Goal: Task Accomplishment & Management: Use online tool/utility

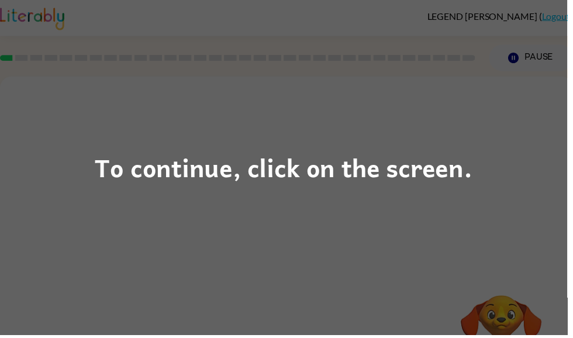
click at [267, 195] on div "To continue, click on the screen." at bounding box center [286, 169] width 573 height 338
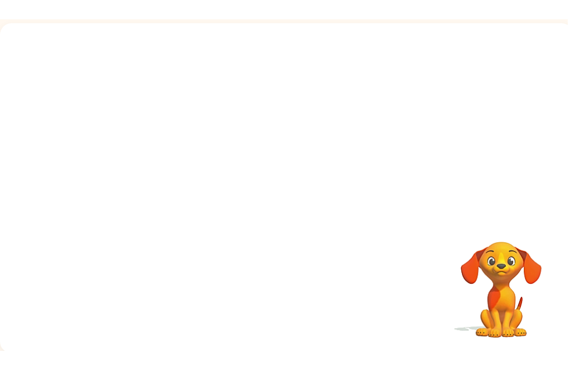
scroll to position [30, 0]
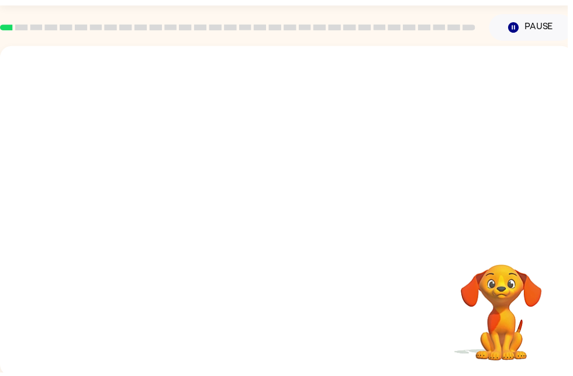
click at [489, 303] on video "Your browser must support playing .mp4 files to use Literably. Please try using…" at bounding box center [506, 308] width 117 height 117
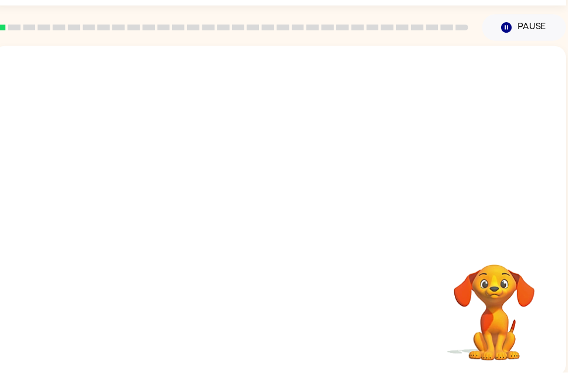
scroll to position [0, 7]
click at [489, 297] on video "Your browser must support playing .mp4 files to use Literably. Please try using…" at bounding box center [499, 308] width 117 height 117
click at [488, 297] on video "Your browser must support playing .mp4 files to use Literably. Please try using…" at bounding box center [499, 308] width 117 height 117
click at [510, 283] on video "Your browser must support playing .mp4 files to use Literably. Please try using…" at bounding box center [499, 308] width 117 height 117
click at [509, 282] on video "Your browser must support playing .mp4 files to use Literably. Please try using…" at bounding box center [499, 308] width 117 height 117
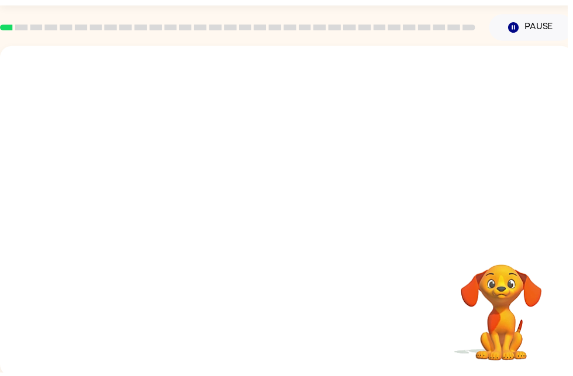
scroll to position [0, 0]
click at [319, 174] on div at bounding box center [289, 145] width 579 height 196
click at [389, 133] on div at bounding box center [289, 145] width 579 height 196
click at [544, 31] on button "Pause Pause" at bounding box center [536, 28] width 85 height 27
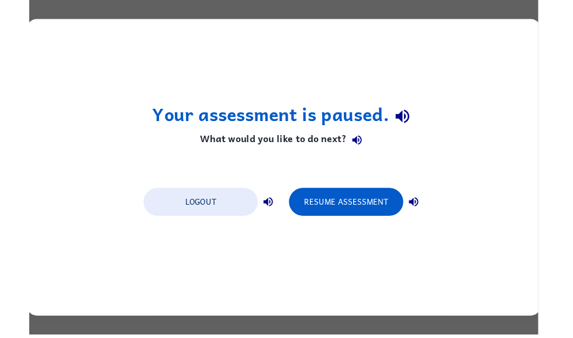
scroll to position [0, 0]
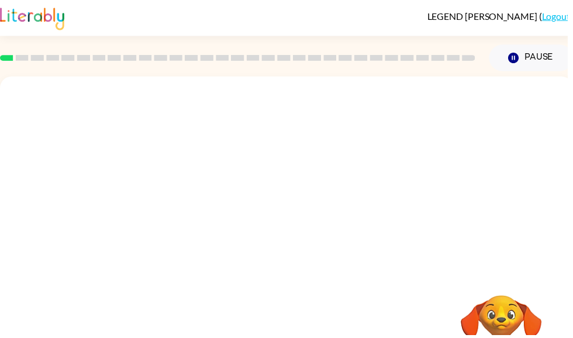
click at [74, 216] on div at bounding box center [289, 175] width 579 height 196
click at [114, 213] on div at bounding box center [289, 175] width 579 height 196
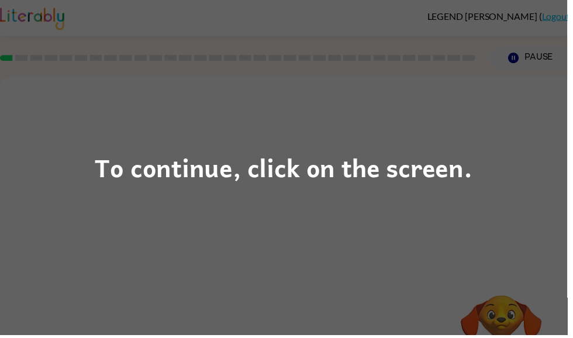
click at [538, 237] on div "To continue, click on the screen." at bounding box center [286, 169] width 573 height 338
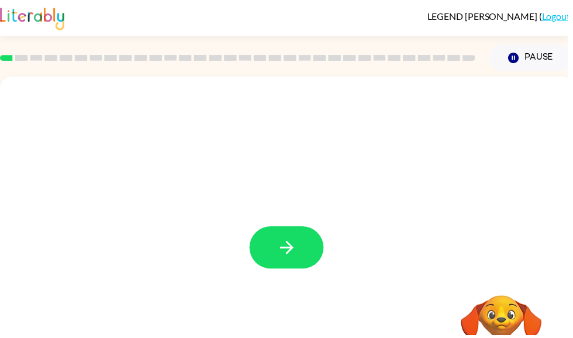
click at [310, 230] on button "button" at bounding box center [289, 250] width 75 height 43
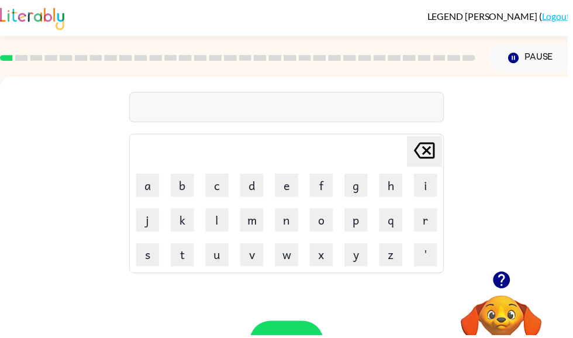
click at [499, 283] on icon "button" at bounding box center [505, 282] width 17 height 17
click at [154, 193] on button "a" at bounding box center [148, 186] width 23 height 23
click at [424, 211] on button "r" at bounding box center [429, 221] width 23 height 23
click at [213, 189] on button "c" at bounding box center [218, 186] width 23 height 23
click at [513, 292] on icon "button" at bounding box center [506, 282] width 20 height 20
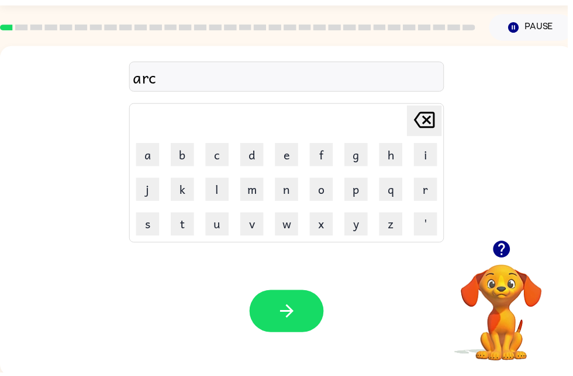
click at [301, 309] on button "button" at bounding box center [289, 314] width 75 height 43
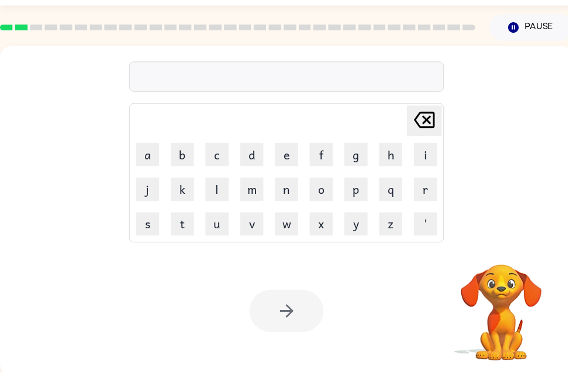
click at [344, 337] on div "Your browser must support playing .mp4 files to use Literably. Please try using…" at bounding box center [289, 315] width 579 height 132
click at [351, 337] on div "Your browser must support playing .mp4 files to use Literably. Please try using…" at bounding box center [289, 315] width 579 height 132
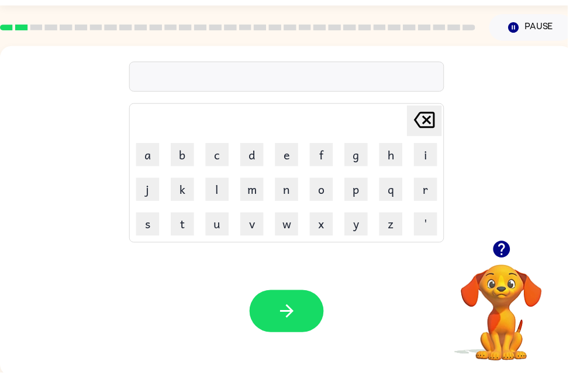
click at [500, 257] on icon "button" at bounding box center [505, 252] width 17 height 17
click at [526, 258] on video "Your browser must support playing .mp4 files to use Literably. Please try using…" at bounding box center [506, 308] width 117 height 117
click at [512, 250] on icon "button" at bounding box center [505, 252] width 17 height 17
click at [150, 141] on td "a" at bounding box center [149, 157] width 34 height 34
click at [146, 165] on button "a" at bounding box center [148, 156] width 23 height 23
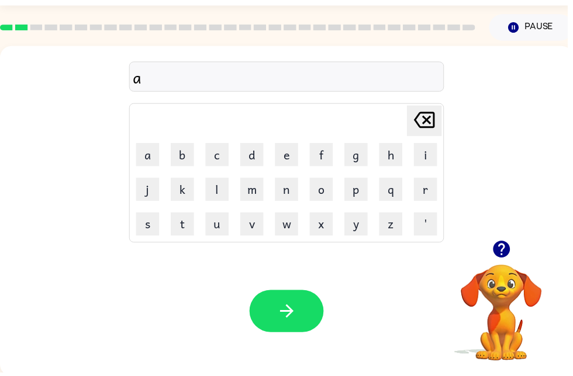
click at [430, 193] on button "r" at bounding box center [429, 191] width 23 height 23
click at [180, 190] on button "k" at bounding box center [183, 191] width 23 height 23
click at [190, 227] on button "t" at bounding box center [183, 226] width 23 height 23
click at [283, 153] on button "e" at bounding box center [289, 156] width 23 height 23
click at [214, 162] on button "c" at bounding box center [218, 156] width 23 height 23
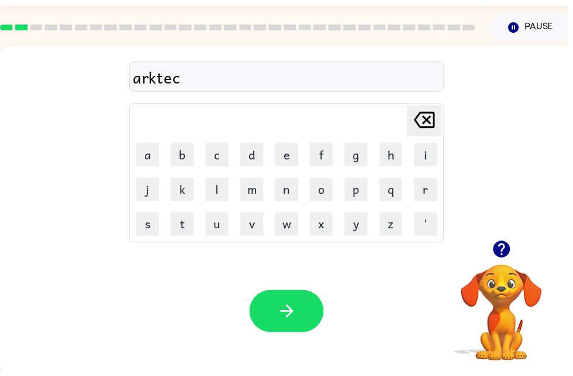
click at [307, 303] on button "button" at bounding box center [289, 314] width 75 height 43
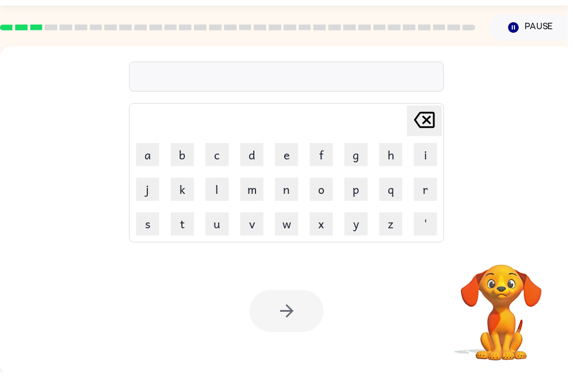
click at [353, 337] on div "Your browser must support playing .mp4 files to use Literably. Please try using…" at bounding box center [289, 315] width 579 height 132
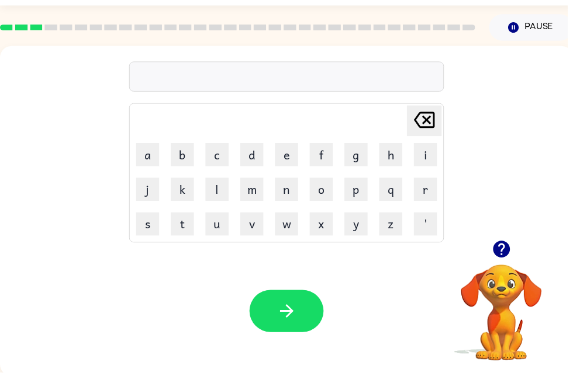
click at [400, 308] on div "Your browser must support playing .mp4 files to use Literably. Please try using…" at bounding box center [289, 315] width 579 height 132
click at [344, 337] on div "Your browser must support playing .mp4 files to use Literably. Please try using…" at bounding box center [289, 315] width 579 height 132
click at [367, 337] on div "Your browser must support playing .mp4 files to use Literably. Please try using…" at bounding box center [289, 315] width 579 height 132
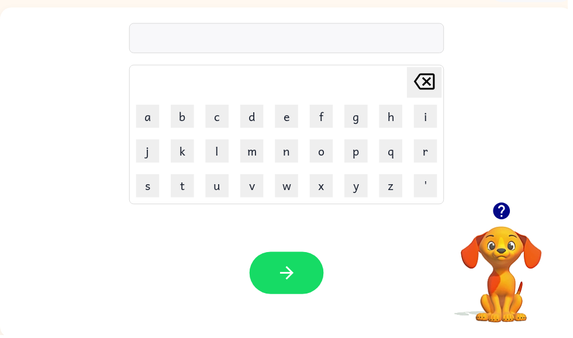
scroll to position [70, 0]
click at [281, 285] on icon "button" at bounding box center [289, 275] width 20 height 20
click at [358, 314] on div "Your browser must support playing .mp4 files to use Literably. Please try using…" at bounding box center [289, 275] width 579 height 132
click at [357, 313] on div "Your browser must support playing .mp4 files to use Literably. Please try using…" at bounding box center [289, 275] width 579 height 132
click at [516, 258] on video "Your browser must support playing .mp4 files to use Literably. Please try using…" at bounding box center [506, 268] width 117 height 117
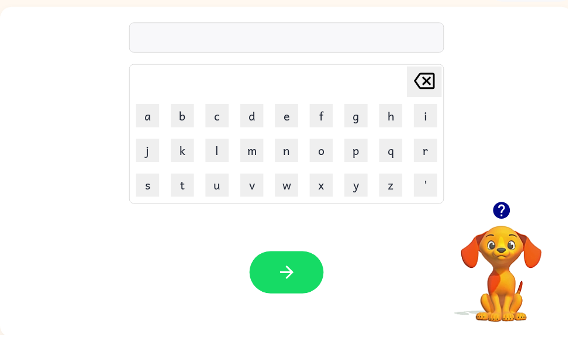
click at [431, 312] on div "Your browser must support playing .mp4 files to use Literably. Please try using…" at bounding box center [289, 275] width 579 height 132
click at [331, 316] on div "Your browser must support playing .mp4 files to use Literably. Please try using…" at bounding box center [289, 275] width 579 height 132
click at [316, 327] on div "Your browser must support playing .mp4 files to use Literably. Please try using…" at bounding box center [289, 275] width 579 height 132
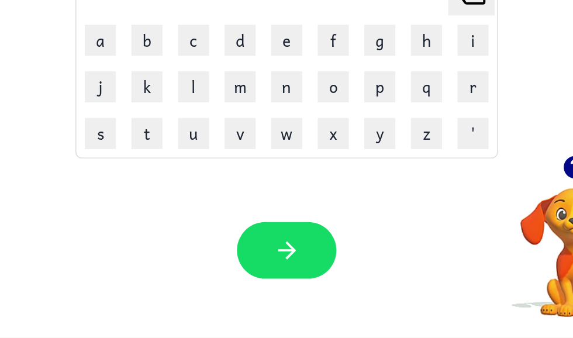
scroll to position [74, 0]
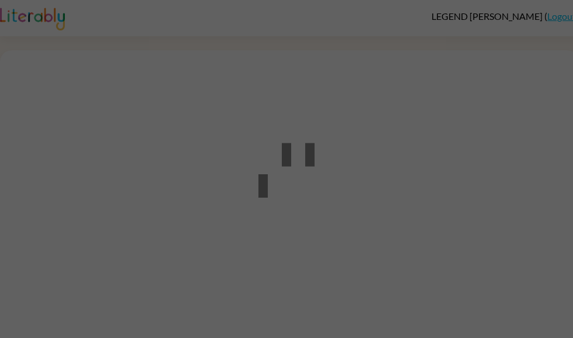
scroll to position [84, 74]
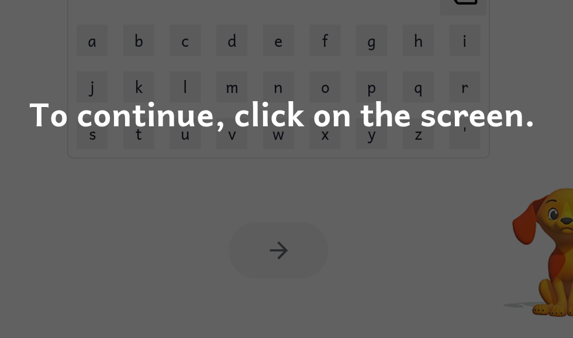
click at [400, 137] on div "To continue, click on the screen." at bounding box center [286, 169] width 573 height 338
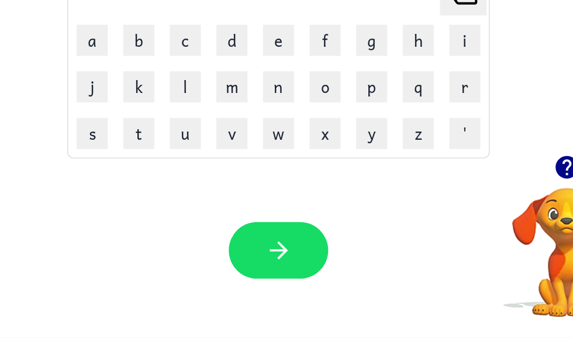
click at [407, 160] on div "[PERSON_NAME] last character input a b c d e f g h i j k l m n o p q r s t u v …" at bounding box center [283, 102] width 579 height 196
click at [392, 181] on div "[PERSON_NAME] last character input a b c d e f g h i j k l m n o p q r s t u v …" at bounding box center [283, 102] width 579 height 196
click at [307, 137] on button "o" at bounding box center [318, 148] width 23 height 23
click at [409, 68] on icon "[PERSON_NAME] last character input" at bounding box center [423, 79] width 28 height 28
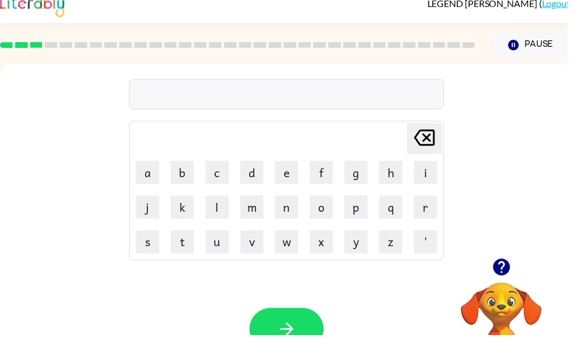
scroll to position [13, 0]
click at [509, 274] on icon "button" at bounding box center [505, 269] width 17 height 17
click at [155, 157] on td "a" at bounding box center [149, 174] width 34 height 34
click at [153, 176] on button "a" at bounding box center [148, 173] width 23 height 23
click at [430, 215] on button "r" at bounding box center [429, 209] width 23 height 23
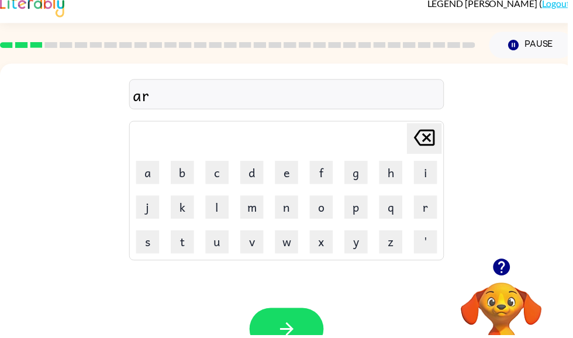
click at [226, 167] on button "c" at bounding box center [218, 173] width 23 height 23
click at [399, 173] on button "h" at bounding box center [394, 173] width 23 height 23
click at [402, 175] on button "h" at bounding box center [394, 173] width 23 height 23
click at [428, 147] on icon at bounding box center [428, 139] width 21 height 16
click at [283, 243] on button "w" at bounding box center [289, 244] width 23 height 23
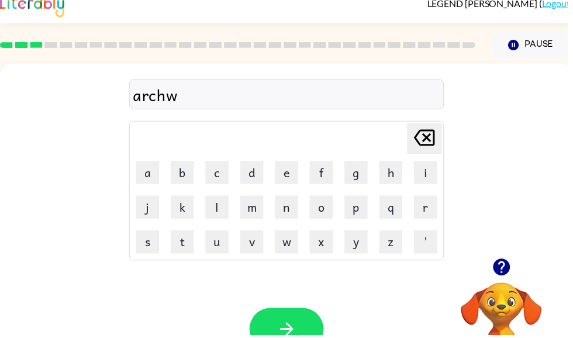
click at [141, 171] on button "a" at bounding box center [148, 173] width 23 height 23
click at [288, 314] on button "button" at bounding box center [289, 332] width 75 height 43
click at [500, 270] on icon "button" at bounding box center [505, 269] width 17 height 17
click at [507, 274] on icon "button" at bounding box center [505, 269] width 17 height 17
click at [511, 271] on video "Your browser must support playing .mp4 files to use Literably. Please try using…" at bounding box center [506, 325] width 117 height 117
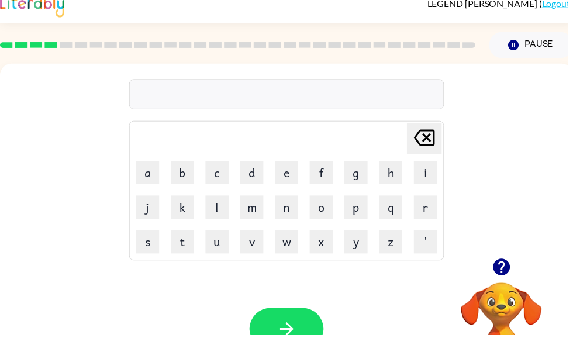
click at [323, 208] on button "o" at bounding box center [324, 209] width 23 height 23
click at [431, 202] on button "r" at bounding box center [429, 209] width 23 height 23
click at [284, 219] on button "n" at bounding box center [289, 209] width 23 height 23
click at [426, 171] on button "i" at bounding box center [429, 173] width 23 height 23
click at [184, 253] on button "t" at bounding box center [183, 244] width 23 height 23
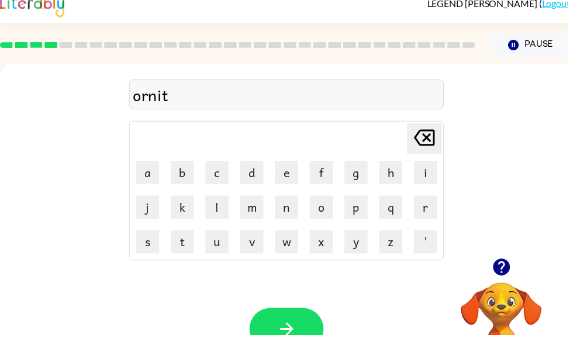
click at [297, 320] on button "button" at bounding box center [289, 332] width 75 height 43
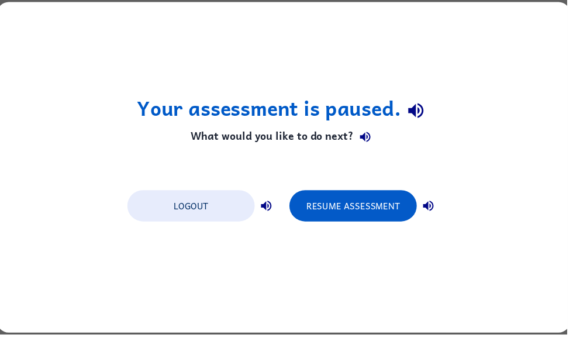
scroll to position [0, 0]
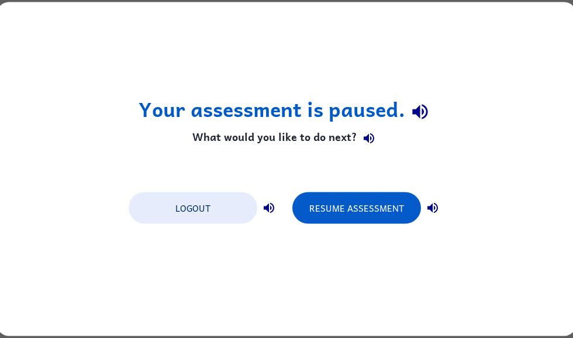
click at [321, 218] on button "Resume Assessment" at bounding box center [356, 208] width 129 height 32
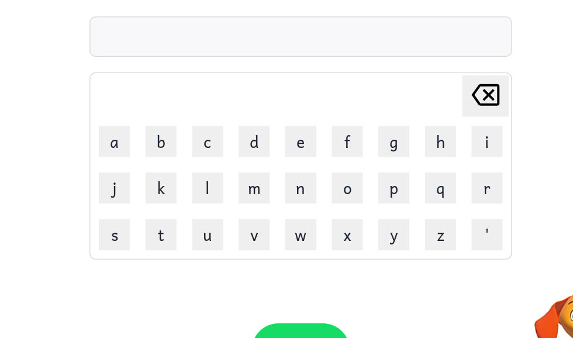
click at [172, 175] on button "b" at bounding box center [183, 186] width 23 height 23
click at [207, 210] on button "l" at bounding box center [218, 221] width 23 height 23
click at [272, 205] on td "n" at bounding box center [289, 222] width 34 height 34
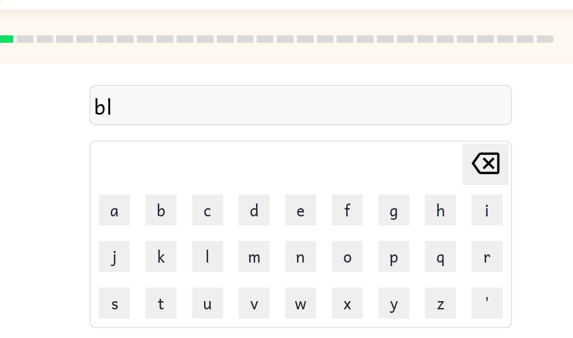
click at [418, 210] on button "r" at bounding box center [429, 221] width 23 height 23
click at [414, 138] on icon "[PERSON_NAME] last character input" at bounding box center [428, 152] width 28 height 28
click at [278, 175] on button "e" at bounding box center [289, 186] width 23 height 23
click at [418, 210] on button "r" at bounding box center [429, 221] width 23 height 23
click at [172, 245] on button "t" at bounding box center [183, 256] width 23 height 23
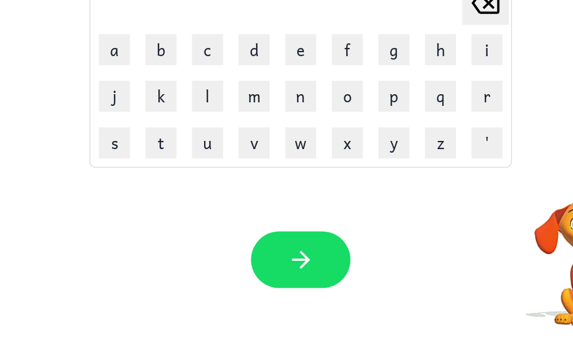
click at [279, 269] on icon "button" at bounding box center [289, 279] width 20 height 20
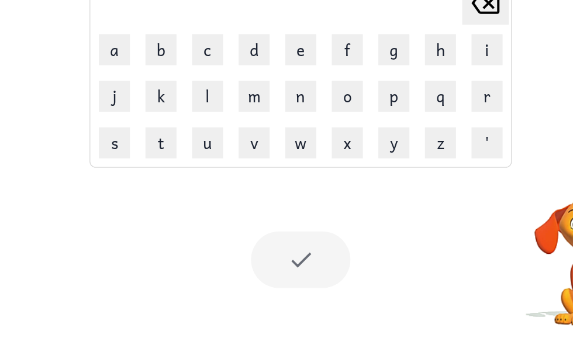
scroll to position [65, 0]
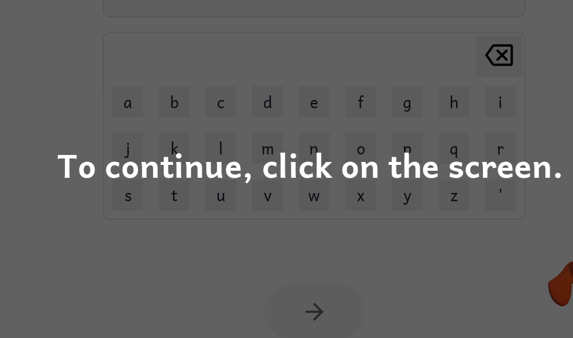
click at [369, 146] on div "To continue, click on the screen." at bounding box center [286, 169] width 573 height 338
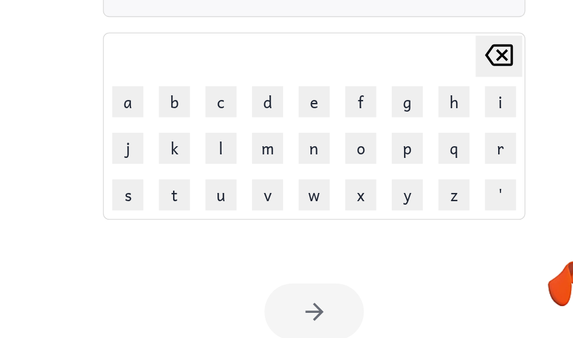
click at [362, 214] on div "Your browser must support playing .mp4 files to use Literably. Please try using…" at bounding box center [289, 280] width 579 height 132
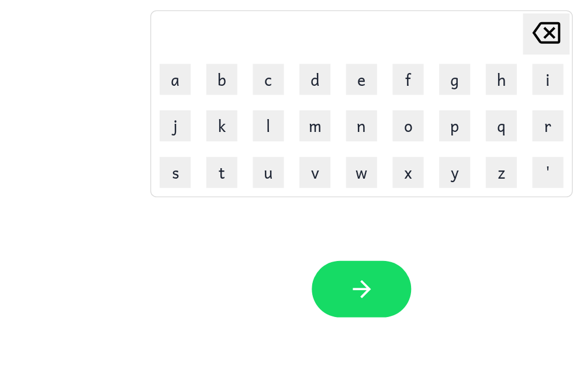
scroll to position [35, 0]
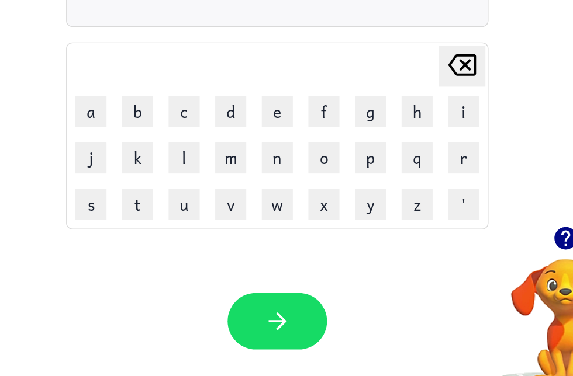
click at [490, 240] on icon "button" at bounding box center [498, 248] width 17 height 17
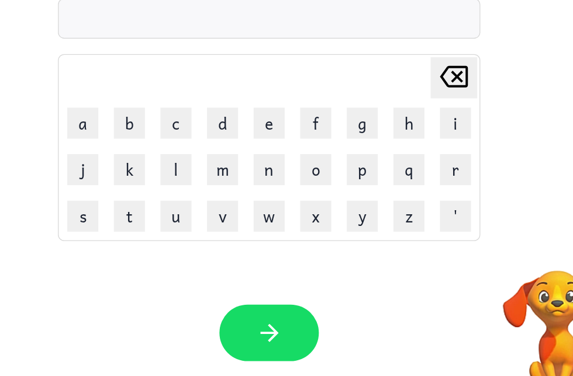
click at [250, 273] on div "Your browser must support playing .mp4 files to use Literably. Please try using…" at bounding box center [282, 311] width 579 height 132
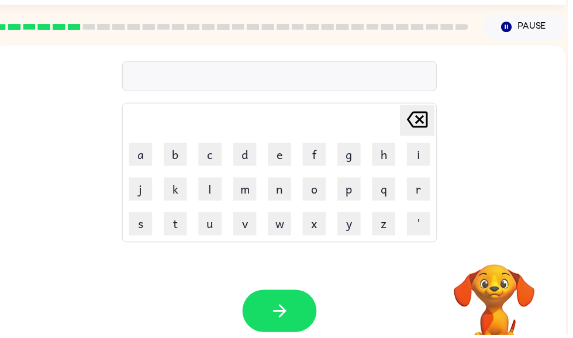
scroll to position [32, 0]
click at [554, 224] on div "Delete Delete last character input a b c d e f g h i j k l m n o p q r s t u v …" at bounding box center [282, 144] width 579 height 196
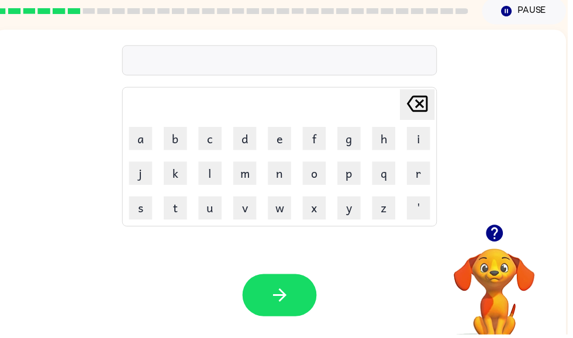
scroll to position [48, 0]
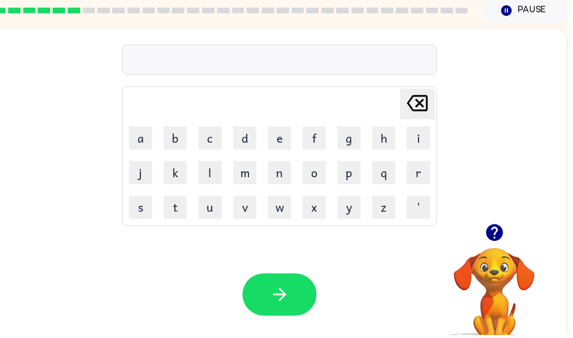
click at [338, 160] on td "p" at bounding box center [352, 174] width 34 height 34
click at [250, 185] on button "m" at bounding box center [247, 173] width 23 height 23
click at [260, 195] on td "v" at bounding box center [247, 209] width 34 height 34
click at [258, 198] on button "v" at bounding box center [247, 209] width 23 height 23
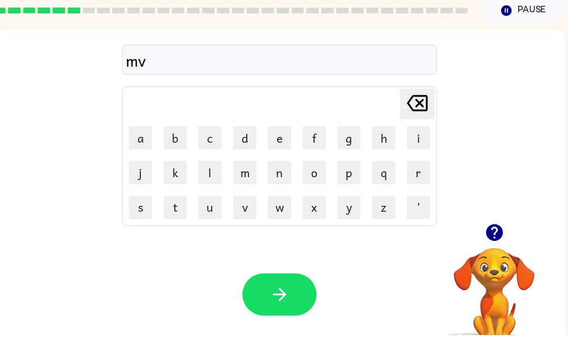
click at [222, 206] on button "u" at bounding box center [211, 209] width 23 height 23
click at [290, 297] on icon "button" at bounding box center [282, 297] width 20 height 20
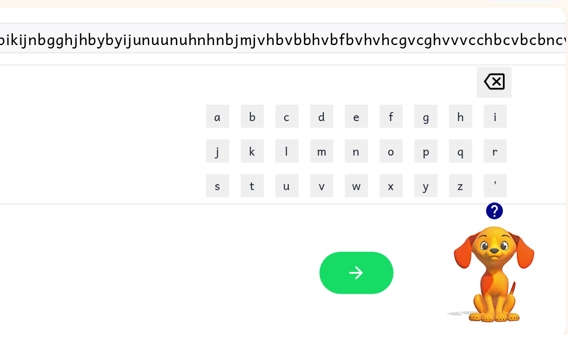
scroll to position [70, 0]
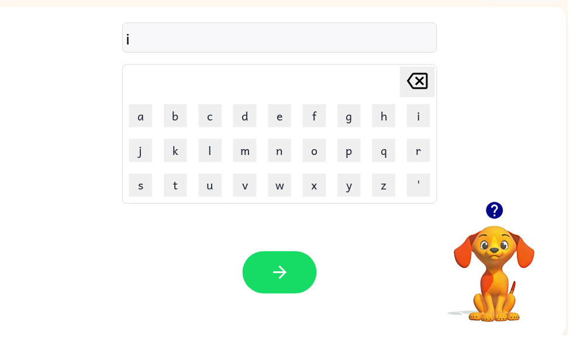
click at [502, 209] on icon "button" at bounding box center [498, 212] width 17 height 17
click at [413, 78] on icon "Delete Delete last character input" at bounding box center [421, 82] width 28 height 28
click at [497, 224] on button "button" at bounding box center [500, 213] width 30 height 30
click at [498, 214] on video "Your browser must support playing .mp4 files to use Literably. Please try using…" at bounding box center [499, 268] width 117 height 117
click at [388, 72] on td "Delete Delete last character input" at bounding box center [282, 83] width 314 height 32
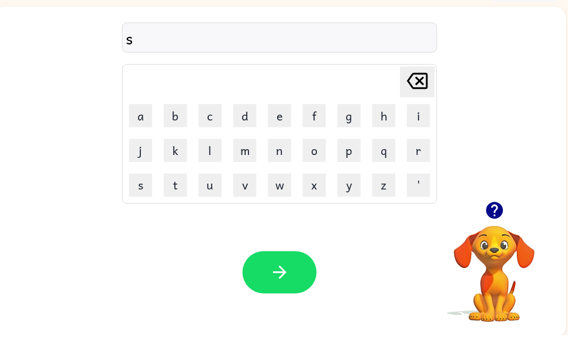
click at [417, 95] on icon "Delete Delete last character input" at bounding box center [421, 82] width 28 height 28
click at [261, 279] on button "button" at bounding box center [282, 275] width 75 height 43
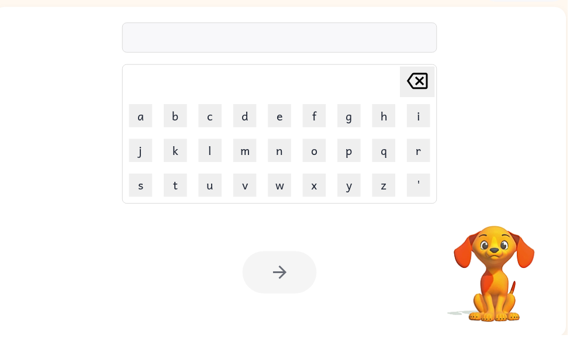
click at [330, 324] on div "Your browser must support playing .mp4 files to use Literably. Please try using…" at bounding box center [282, 275] width 579 height 132
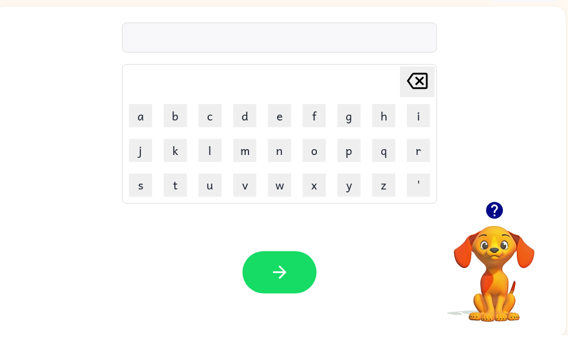
click at [454, 282] on video "Your browser must support playing .mp4 files to use Literably. Please try using…" at bounding box center [499, 268] width 117 height 117
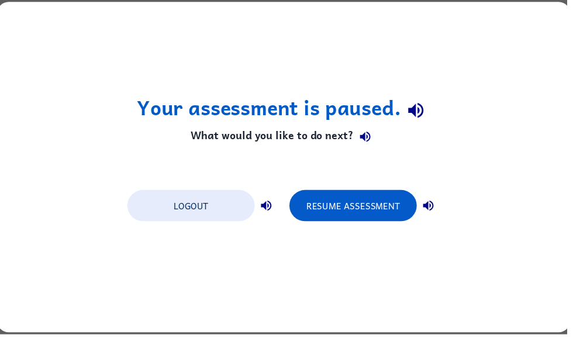
scroll to position [0, 0]
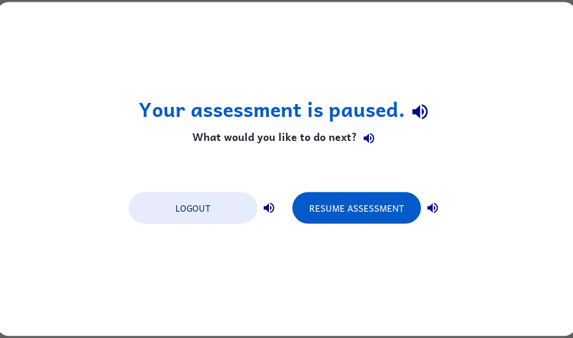
click at [382, 200] on button "Resume Assessment" at bounding box center [356, 208] width 129 height 32
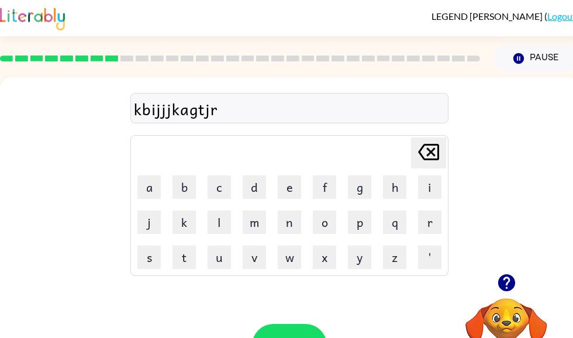
click at [538, 250] on div "kbijjjkagtjr Delete Delete last character input a b c d e f g h i j k l m n o p…" at bounding box center [289, 175] width 579 height 196
click at [509, 280] on icon "button" at bounding box center [506, 282] width 20 height 20
click at [504, 286] on icon "button" at bounding box center [505, 282] width 17 height 17
click at [438, 154] on icon at bounding box center [428, 152] width 21 height 16
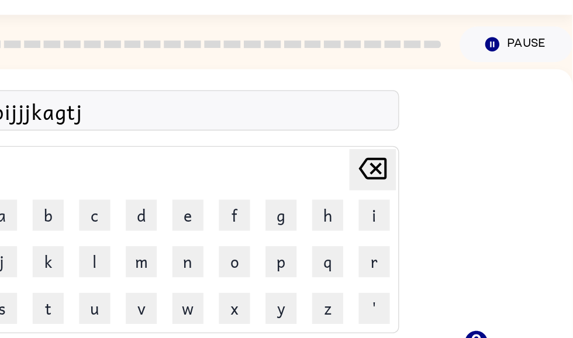
click at [405, 137] on button "Delete Delete last character input" at bounding box center [422, 152] width 35 height 31
click at [309, 126] on div "kbijjjkagt Delete Delete last character input a b c d e f g h i j k l m n o p q…" at bounding box center [283, 175] width 579 height 196
click at [412, 144] on icon at bounding box center [422, 152] width 21 height 16
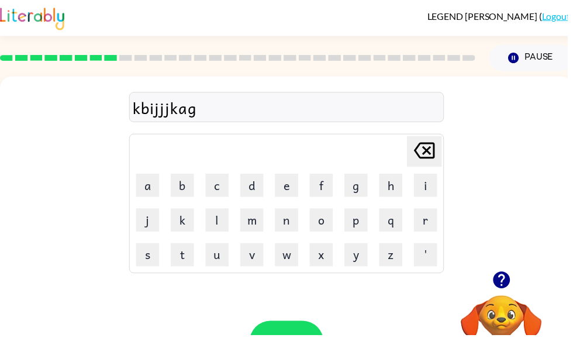
click at [395, 164] on td "Delete Delete last character input" at bounding box center [289, 153] width 314 height 32
click at [414, 150] on button "Delete Delete last character input" at bounding box center [428, 152] width 35 height 31
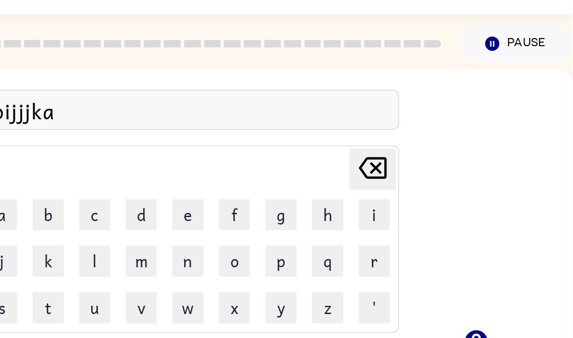
click at [409, 138] on icon "Delete Delete last character input" at bounding box center [423, 152] width 28 height 28
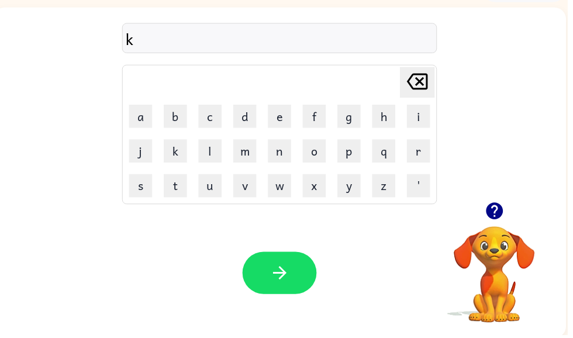
scroll to position [70, 0]
click at [300, 279] on button "button" at bounding box center [282, 275] width 75 height 43
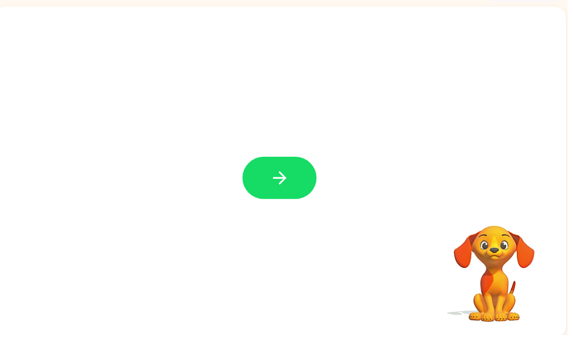
click at [295, 187] on button "button" at bounding box center [282, 179] width 75 height 43
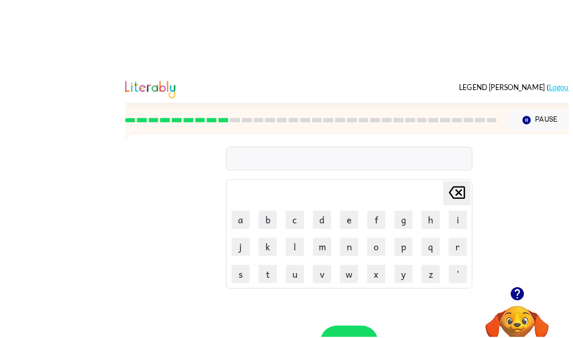
scroll to position [7, 0]
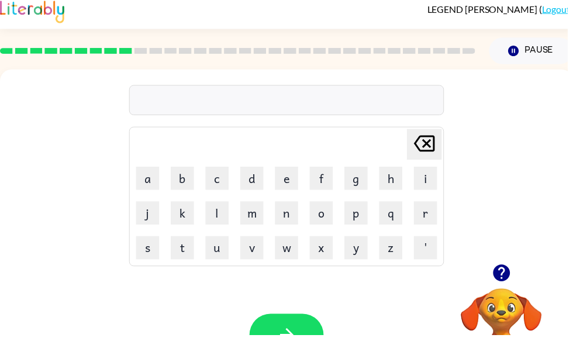
click at [124, 300] on div "Your browser must support playing .mp4 files to use Literably. Please try using…" at bounding box center [289, 338] width 579 height 132
click at [116, 279] on div "Your browser must support playing .mp4 files to use Literably. Please try using…" at bounding box center [289, 338] width 579 height 132
click at [25, 288] on div "Your browser must support playing .mp4 files to use Literably. Please try using…" at bounding box center [289, 338] width 579 height 132
click at [15, 265] on div "Delete Delete last character input a b c d e f g h i j k l m n o p q r s t u v …" at bounding box center [289, 168] width 579 height 196
click at [39, 218] on div "Delete Delete last character input a b c d e f g h i j k l m n o p q r s t u v …" at bounding box center [289, 168] width 579 height 196
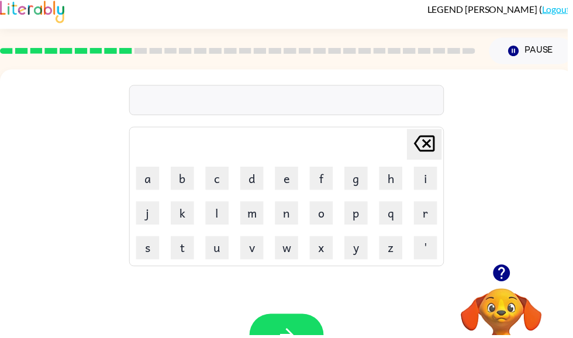
click at [31, 160] on div "Delete Delete last character input a b c d e f g h i j k l m n o p q r s t u v …" at bounding box center [289, 168] width 579 height 196
click at [30, 160] on div "Delete Delete last character input a b c d e f g h i j k l m n o p q r s t u v …" at bounding box center [289, 168] width 579 height 196
click at [0, 175] on div "Delete Delete last character input a b c d e f g h i j k l m n o p q r s t u v …" at bounding box center [289, 168] width 579 height 196
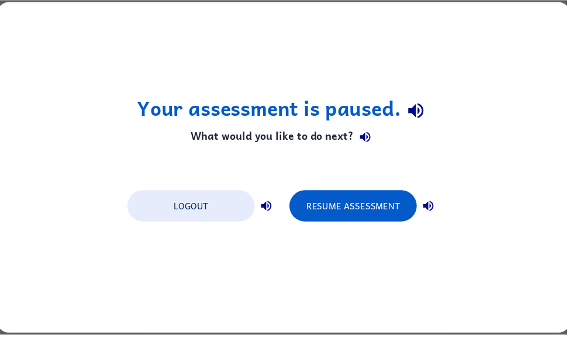
scroll to position [0, 0]
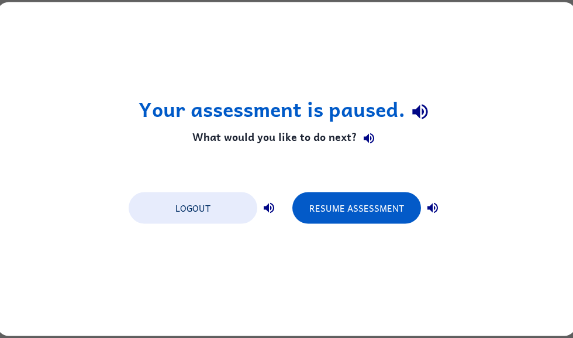
click at [317, 179] on div "Your assessment is paused. What would you like to do next? Logout Resume Assess…" at bounding box center [286, 169] width 579 height 334
click at [309, 207] on button "Resume Assessment" at bounding box center [356, 208] width 129 height 32
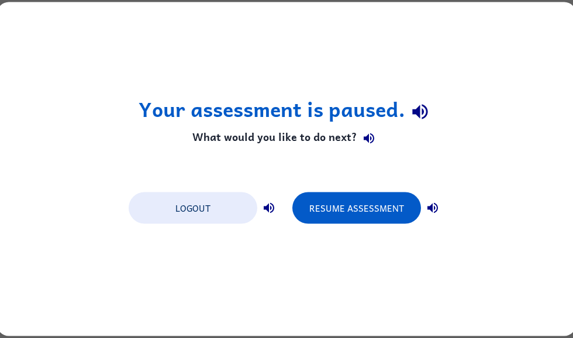
click at [380, 220] on button "Resume Assessment" at bounding box center [356, 208] width 129 height 32
click at [317, 209] on button "Resume Assessment" at bounding box center [356, 208] width 129 height 32
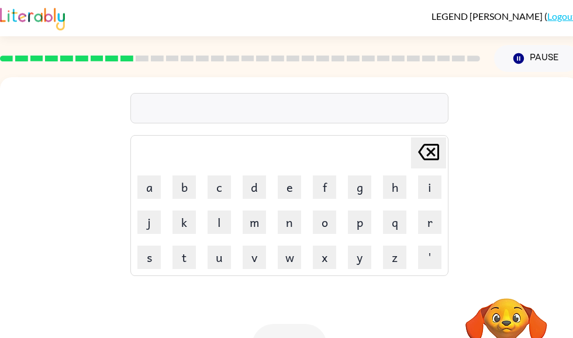
click at [186, 205] on td "k" at bounding box center [184, 222] width 34 height 34
click at [182, 193] on button "b" at bounding box center [183, 186] width 23 height 23
click at [143, 191] on button "a" at bounding box center [148, 186] width 23 height 23
click at [424, 227] on button "r" at bounding box center [429, 221] width 23 height 23
click at [188, 224] on button "k" at bounding box center [183, 221] width 23 height 23
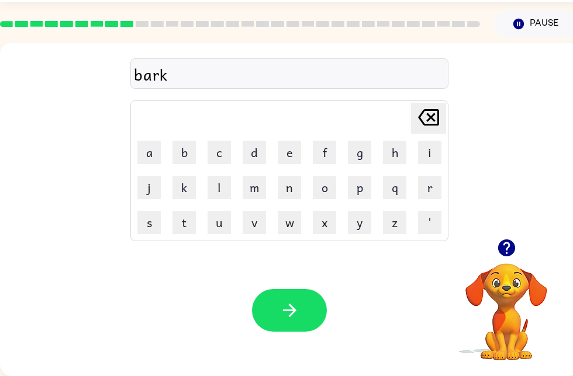
scroll to position [34, 0]
click at [299, 312] on icon "button" at bounding box center [289, 310] width 20 height 20
click at [316, 337] on div "Your browser must support playing .mp4 files to use Literably. Please try using…" at bounding box center [289, 311] width 579 height 132
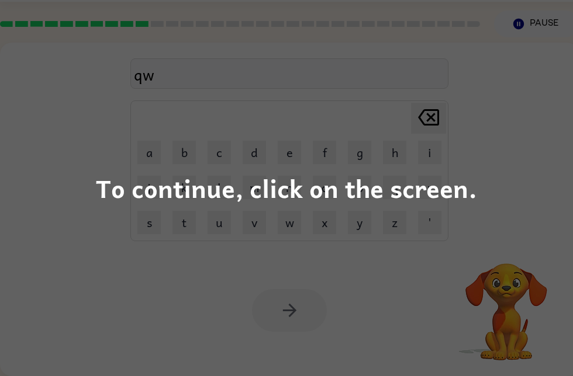
click at [211, 337] on div "To continue, click on the screen." at bounding box center [286, 188] width 573 height 376
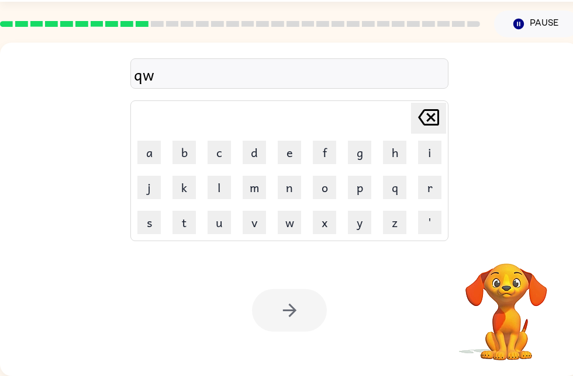
click at [224, 337] on div "Your browser must support playing .mp4 files to use Literably. Please try using…" at bounding box center [289, 311] width 579 height 132
click at [324, 337] on div "Your browser must support playing .mp4 files to use Literably. Please try using…" at bounding box center [289, 311] width 579 height 132
click at [254, 337] on div "Your browser must support playing .mp4 files to use Literably. Please try using…" at bounding box center [289, 311] width 579 height 132
click at [243, 337] on div "Your browser must support playing .mp4 files to use Literably. Please try using…" at bounding box center [289, 311] width 579 height 132
click at [295, 337] on div "Your browser must support playing .mp4 files to use Literably. Please try using…" at bounding box center [289, 311] width 579 height 132
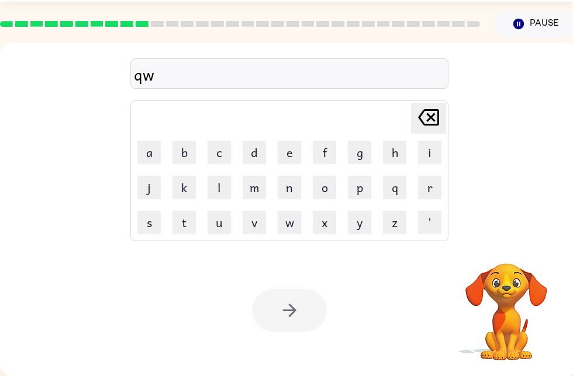
click at [212, 337] on div "Your browser must support playing .mp4 files to use Literably. Please try using…" at bounding box center [289, 311] width 579 height 132
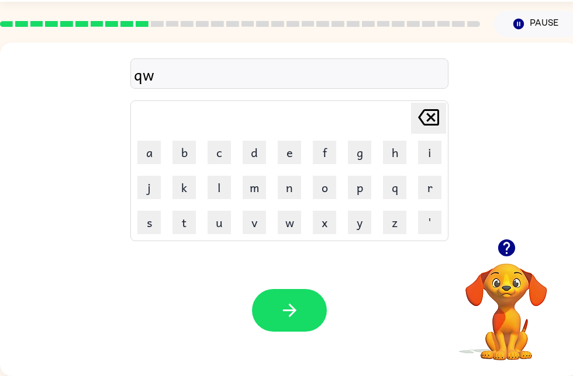
click at [302, 337] on div "Your browser must support playing .mp4 files to use Literably. Please try using…" at bounding box center [289, 311] width 579 height 132
click at [300, 337] on div "Your browser must support playing .mp4 files to use Literably. Please try using…" at bounding box center [289, 311] width 579 height 132
click at [288, 337] on div "Your browser must support playing .mp4 files to use Literably. Please try using…" at bounding box center [289, 311] width 579 height 132
click at [278, 337] on div "Your browser must support playing .mp4 files to use Literably. Please try using…" at bounding box center [289, 311] width 579 height 132
click at [249, 337] on div "Your browser must support playing .mp4 files to use Literably. Please try using…" at bounding box center [289, 311] width 579 height 132
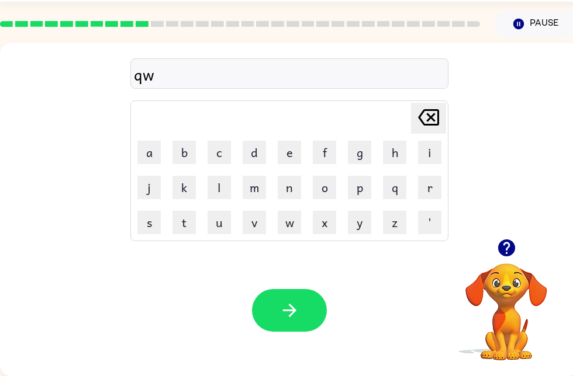
click at [268, 337] on div "Your browser must support playing .mp4 files to use Literably. Please try using…" at bounding box center [289, 311] width 579 height 132
click at [290, 337] on div "Your browser must support playing .mp4 files to use Literably. Please try using…" at bounding box center [289, 311] width 579 height 132
click at [282, 337] on div "Your browser must support playing .mp4 files to use Literably. Please try using…" at bounding box center [289, 311] width 579 height 132
click at [292, 337] on div "Your browser must support playing .mp4 files to use Literably. Please try using…" at bounding box center [289, 311] width 579 height 132
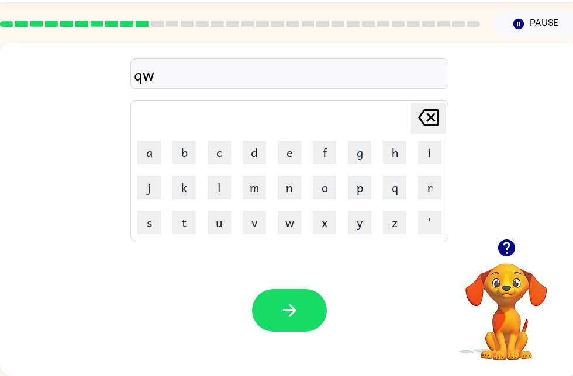
click at [335, 337] on div "Your browser must support playing .mp4 files to use Literably. Please try using…" at bounding box center [289, 311] width 579 height 132
click at [310, 337] on div "Your browser must support playing .mp4 files to use Literably. Please try using…" at bounding box center [289, 311] width 579 height 132
click at [288, 337] on div "Your browser must support playing .mp4 files to use Literably. Please try using…" at bounding box center [289, 311] width 579 height 132
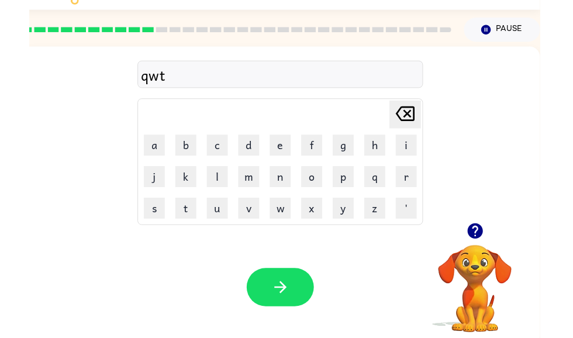
scroll to position [64, 5]
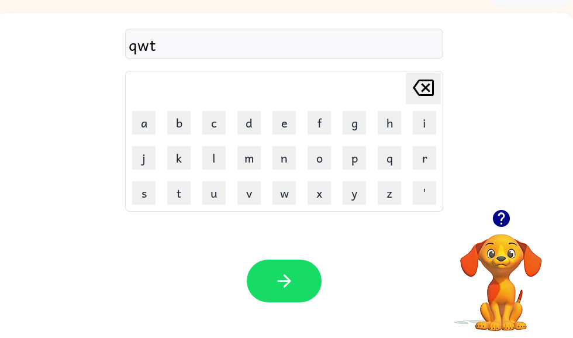
click at [338, 298] on div "Your browser must support playing .mp4 files to use Literably. Please try using…" at bounding box center [284, 281] width 579 height 132
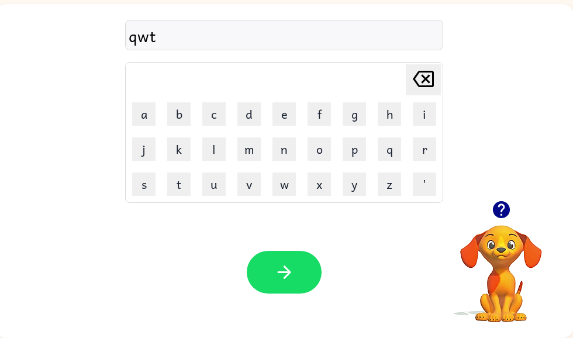
scroll to position [74, 6]
click at [279, 289] on button "button" at bounding box center [283, 272] width 75 height 43
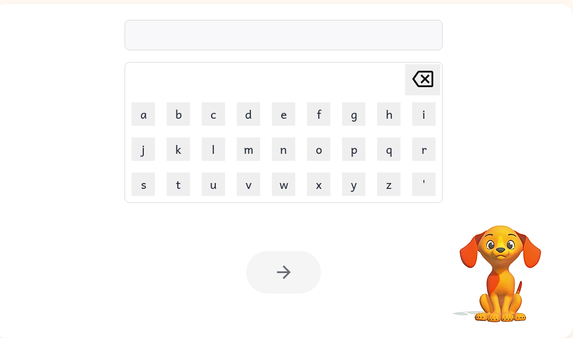
scroll to position [0, 0]
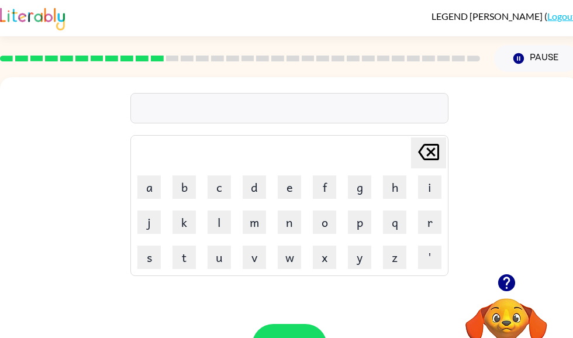
click at [310, 241] on td "x" at bounding box center [324, 257] width 34 height 34
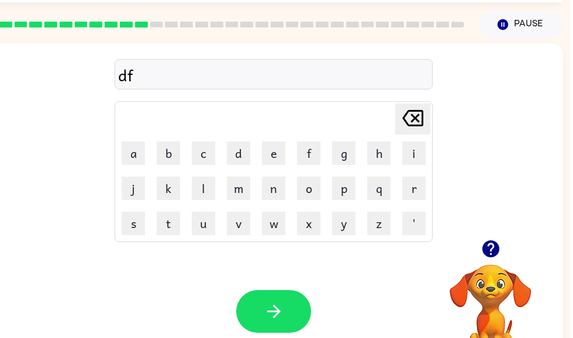
scroll to position [2, 6]
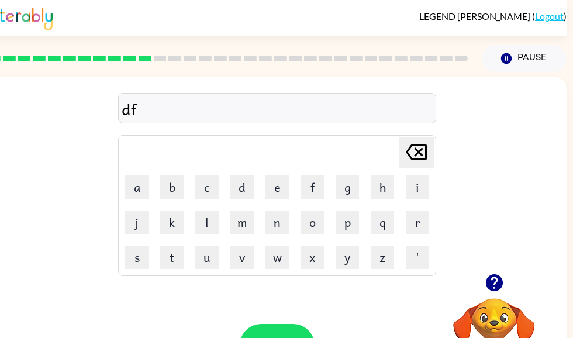
click at [405, 141] on icon "Delete Delete last character input" at bounding box center [416, 152] width 28 height 28
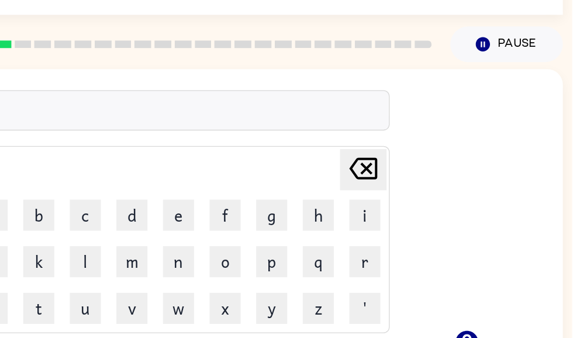
click at [402, 138] on icon "Delete Delete last character input" at bounding box center [416, 152] width 28 height 28
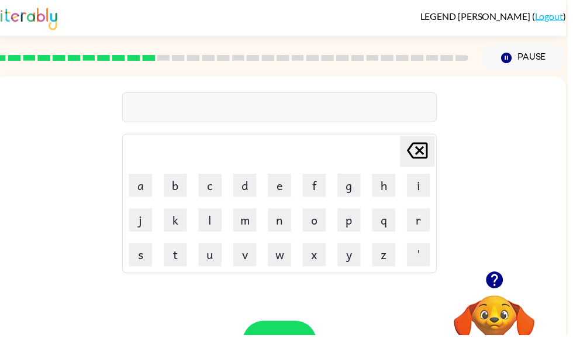
click at [373, 168] on td "Delete Delete last character input" at bounding box center [282, 153] width 314 height 32
click at [246, 189] on button "d" at bounding box center [247, 186] width 23 height 23
click at [289, 216] on button "n" at bounding box center [282, 221] width 23 height 23
click at [281, 219] on button "n" at bounding box center [282, 221] width 23 height 23
click at [424, 155] on icon "Delete Delete last character input" at bounding box center [421, 152] width 28 height 28
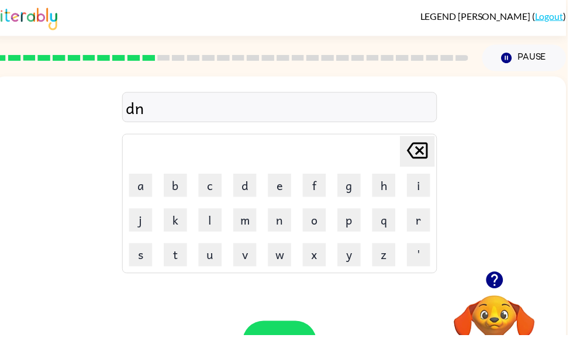
click at [285, 188] on button "e" at bounding box center [282, 186] width 23 height 23
click at [357, 190] on button "g" at bounding box center [352, 186] width 23 height 23
click at [279, 182] on button "e" at bounding box center [282, 186] width 23 height 23
click at [223, 222] on button "l" at bounding box center [211, 221] width 23 height 23
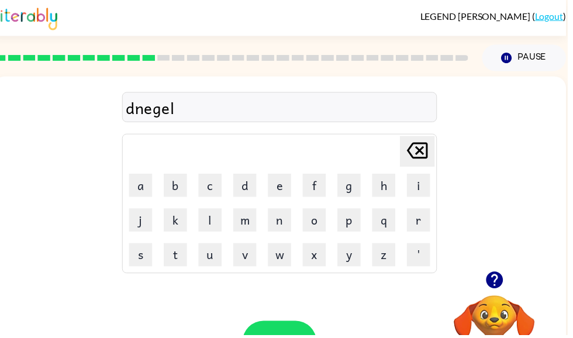
click at [499, 285] on icon "button" at bounding box center [499, 282] width 20 height 20
click at [421, 155] on icon at bounding box center [421, 152] width 21 height 16
click at [213, 191] on button "c" at bounding box center [211, 186] width 23 height 23
click at [139, 192] on button "a" at bounding box center [141, 186] width 23 height 23
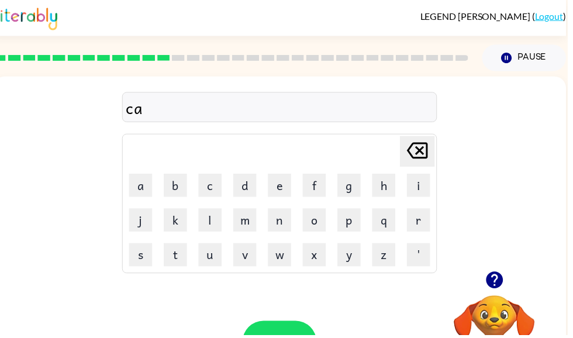
click at [413, 233] on button "r" at bounding box center [422, 221] width 23 height 23
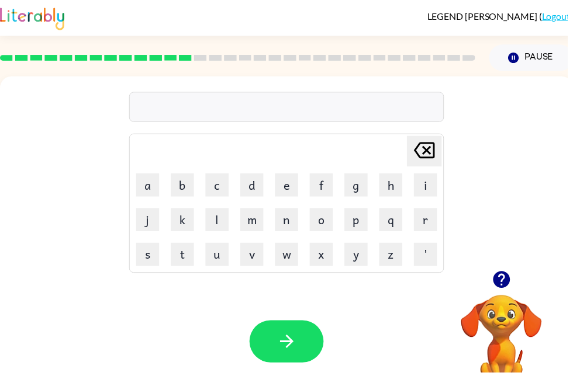
click at [253, 180] on button "d" at bounding box center [254, 186] width 23 height 23
click at [252, 179] on button "d" at bounding box center [254, 186] width 23 height 23
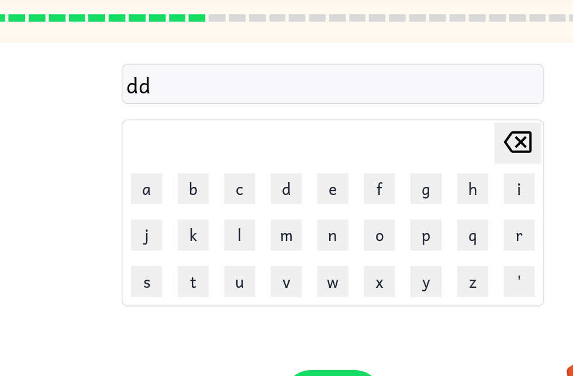
click at [202, 170] on td "c" at bounding box center [219, 187] width 34 height 34
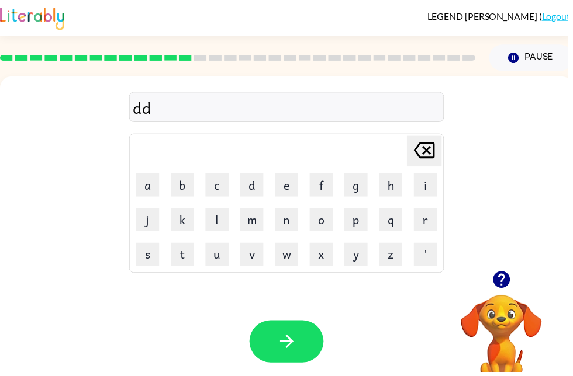
click at [241, 162] on td "Delete Delete last character input" at bounding box center [289, 153] width 314 height 32
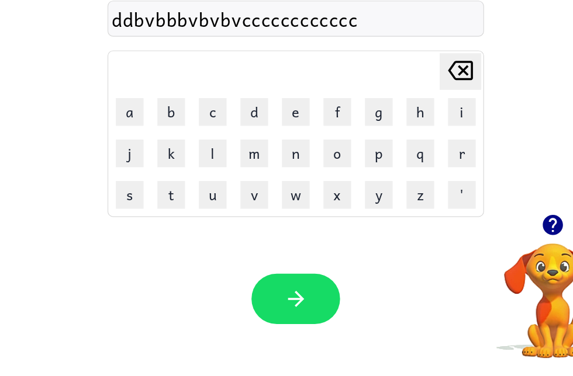
scroll to position [35, 0]
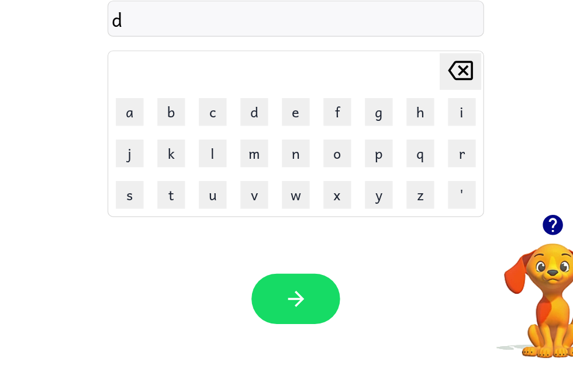
click at [241, 245] on div "Your browser must support playing .mp4 files to use Literably. Please try using…" at bounding box center [289, 311] width 579 height 132
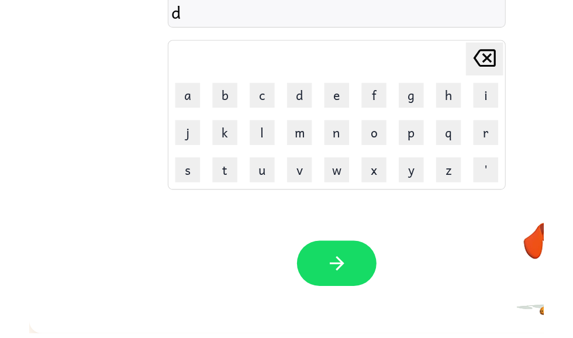
scroll to position [74, 0]
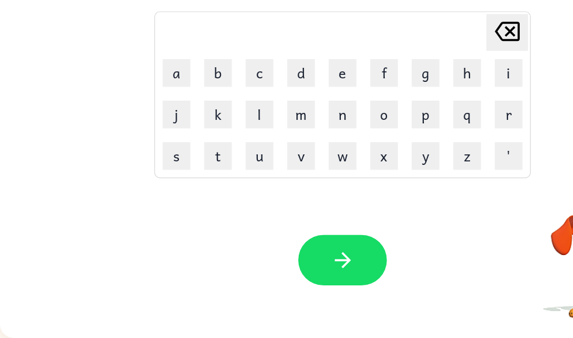
click at [269, 251] on button "button" at bounding box center [289, 272] width 75 height 43
click at [317, 251] on button "button" at bounding box center [289, 272] width 75 height 43
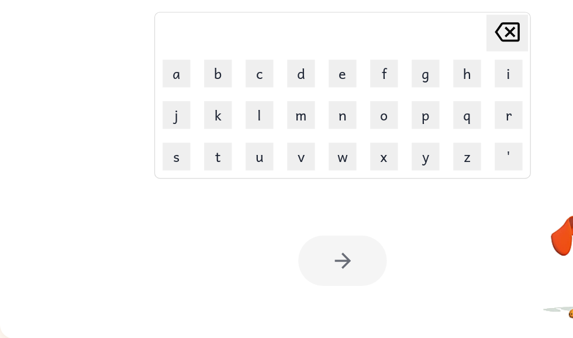
click at [307, 251] on div at bounding box center [289, 272] width 75 height 43
click at [305, 245] on div "Your browser must support playing .mp4 files to use Literably. Please try using…" at bounding box center [289, 272] width 579 height 132
click at [284, 251] on div at bounding box center [289, 272] width 75 height 43
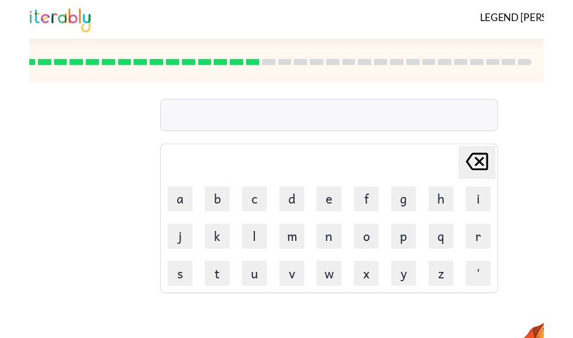
scroll to position [0, 7]
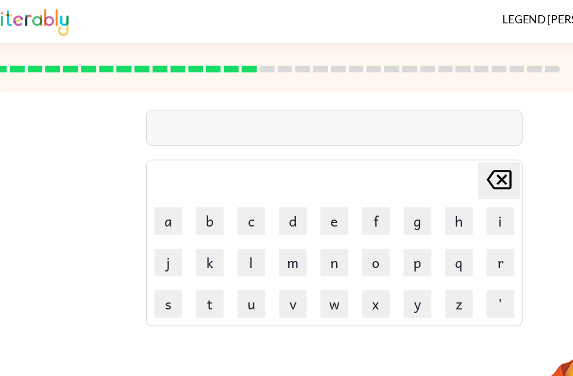
click at [483, 181] on div "Delete Delete last character input a b c d e f g h i j k l m n o p q r s t u v …" at bounding box center [282, 175] width 579 height 196
click at [483, 185] on div "Delete Delete last character input a b c d e f g h i j k l m n o p q r s t u v …" at bounding box center [282, 175] width 579 height 196
click at [416, 275] on table "Delete Delete last character input a b c d e f g h i j k l m n o p q r s t u v …" at bounding box center [282, 206] width 317 height 140
click at [399, 221] on button "q" at bounding box center [387, 221] width 23 height 23
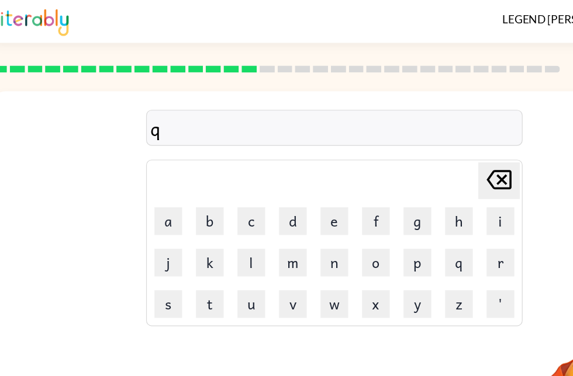
click at [403, 224] on td "q" at bounding box center [388, 222] width 34 height 34
click at [419, 220] on button "r" at bounding box center [422, 221] width 23 height 23
click at [423, 217] on button "r" at bounding box center [422, 221] width 23 height 23
click at [422, 217] on button "r" at bounding box center [422, 221] width 23 height 23
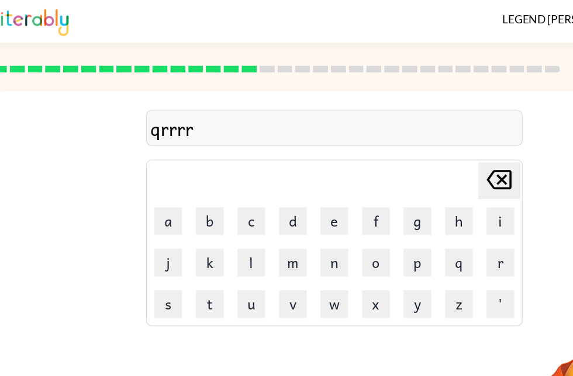
click at [421, 216] on button "r" at bounding box center [422, 221] width 23 height 23
click at [421, 215] on button "r" at bounding box center [422, 221] width 23 height 23
click at [421, 213] on button "r" at bounding box center [422, 221] width 23 height 23
click at [420, 213] on button "r" at bounding box center [422, 221] width 23 height 23
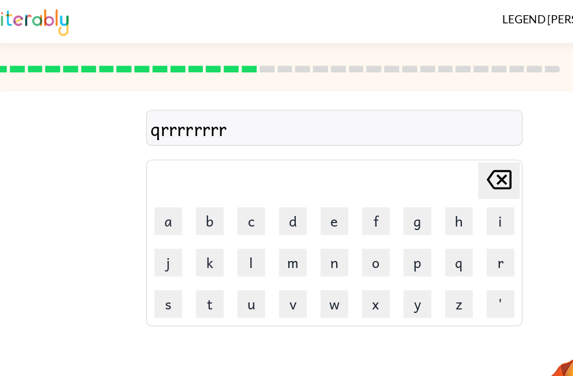
click at [420, 212] on button "r" at bounding box center [422, 221] width 23 height 23
click at [421, 219] on button "r" at bounding box center [422, 221] width 23 height 23
click at [420, 219] on button "r" at bounding box center [422, 221] width 23 height 23
click at [423, 220] on button "r" at bounding box center [422, 221] width 23 height 23
click at [423, 219] on button "r" at bounding box center [422, 221] width 23 height 23
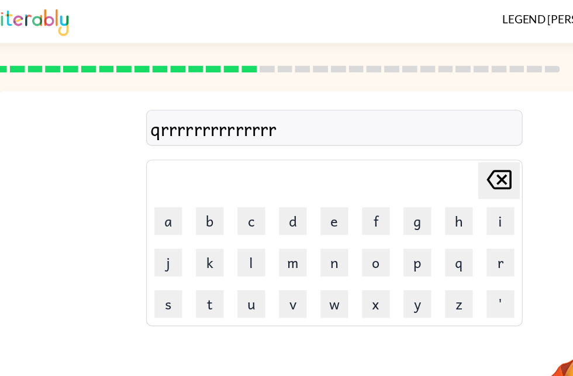
click at [422, 218] on button "r" at bounding box center [422, 221] width 23 height 23
click at [421, 217] on button "r" at bounding box center [422, 221] width 23 height 23
click at [422, 220] on button "r" at bounding box center [422, 221] width 23 height 23
click at [421, 219] on button "r" at bounding box center [422, 221] width 23 height 23
click at [420, 216] on button "r" at bounding box center [422, 221] width 23 height 23
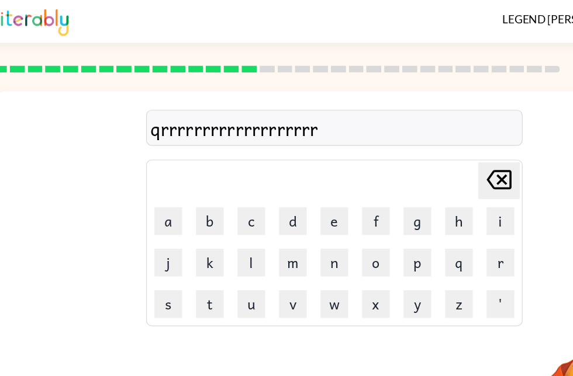
click at [417, 211] on button "r" at bounding box center [422, 221] width 23 height 23
click at [417, 219] on button "r" at bounding box center [422, 221] width 23 height 23
click at [449, 223] on div "qrrrrrrrrrrrrrrrrrrrrr Delete Delete last character input a b c d e f g h i j k…" at bounding box center [282, 175] width 579 height 196
click at [449, 224] on div "qrrrrrrrrrrrrrrrrrrrrr Delete Delete last character input a b c d e f g h i j k…" at bounding box center [282, 175] width 579 height 196
click at [416, 229] on button "r" at bounding box center [422, 221] width 23 height 23
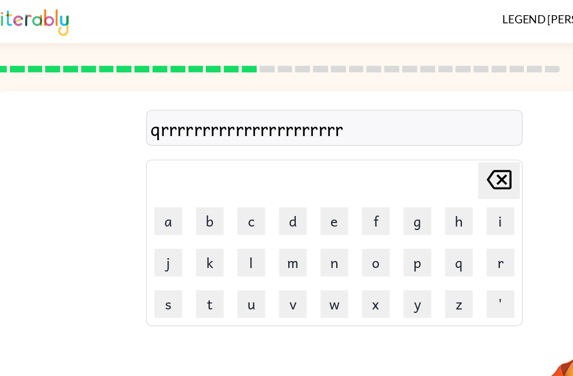
click at [416, 229] on button "r" at bounding box center [422, 221] width 23 height 23
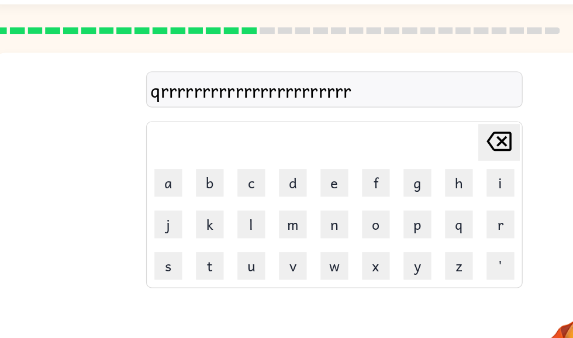
click at [448, 134] on div "qrrrrrrrrrrrrrrrrrrrrrrr Delete Delete last character input a b c d e f g h i j…" at bounding box center [282, 175] width 579 height 196
click at [418, 138] on icon "Delete Delete last character input" at bounding box center [421, 152] width 28 height 28
click at [425, 138] on icon "Delete Delete last character input" at bounding box center [421, 152] width 28 height 28
click at [431, 144] on icon at bounding box center [421, 152] width 21 height 16
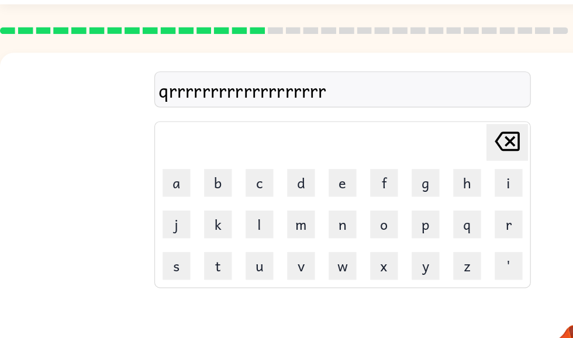
scroll to position [0, 0]
click at [424, 138] on div "Delete Delete last character input" at bounding box center [428, 153] width 28 height 30
click at [428, 144] on icon at bounding box center [428, 152] width 21 height 16
click at [427, 144] on icon at bounding box center [428, 152] width 21 height 16
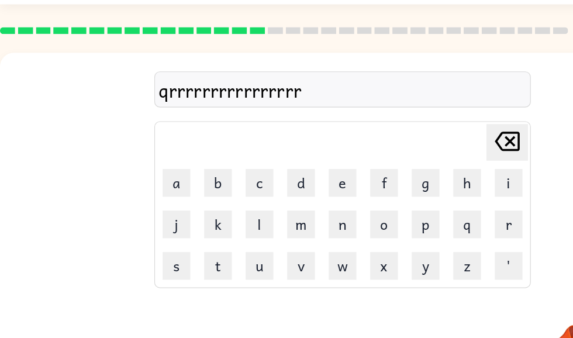
click at [418, 138] on icon "Delete Delete last character input" at bounding box center [428, 152] width 28 height 28
click at [435, 144] on icon at bounding box center [428, 152] width 21 height 16
click at [437, 144] on icon at bounding box center [428, 152] width 21 height 16
click at [437, 138] on icon "Delete Delete last character input" at bounding box center [428, 152] width 28 height 28
click at [431, 138] on icon "Delete Delete last character input" at bounding box center [428, 152] width 28 height 28
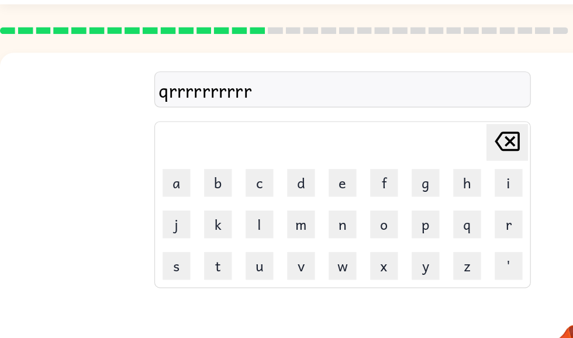
click at [431, 138] on icon "Delete Delete last character input" at bounding box center [428, 152] width 28 height 28
click at [433, 138] on icon "Delete Delete last character input" at bounding box center [428, 152] width 28 height 28
click at [432, 138] on icon "Delete Delete last character input" at bounding box center [428, 152] width 28 height 28
click at [424, 138] on icon "Delete Delete last character input" at bounding box center [428, 152] width 28 height 28
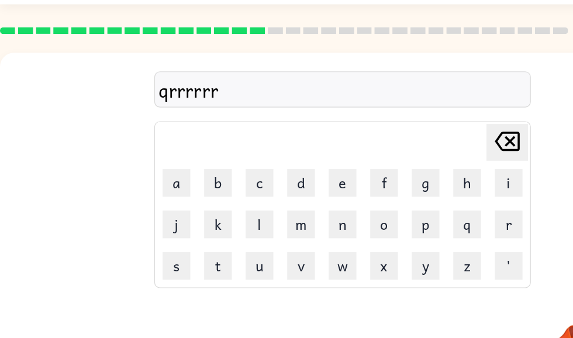
click at [432, 138] on icon "Delete Delete last character input" at bounding box center [428, 152] width 28 height 28
click at [431, 138] on icon "Delete Delete last character input" at bounding box center [428, 152] width 28 height 28
click at [437, 144] on icon at bounding box center [428, 152] width 21 height 16
click at [443, 137] on button "Delete Delete last character input" at bounding box center [428, 152] width 35 height 31
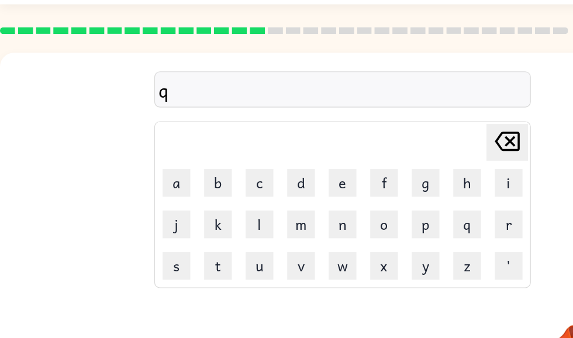
click at [442, 137] on button "Delete Delete last character input" at bounding box center [428, 152] width 35 height 31
click at [265, 175] on button "d" at bounding box center [254, 186] width 23 height 23
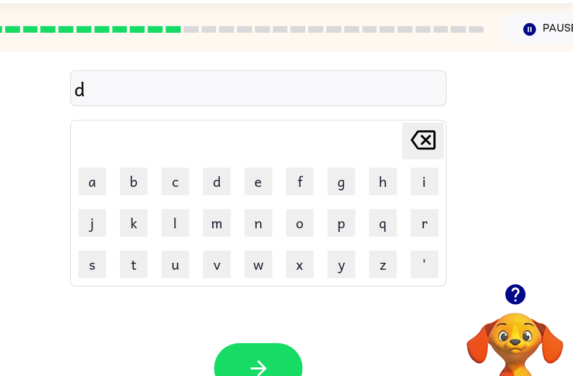
scroll to position [33, 0]
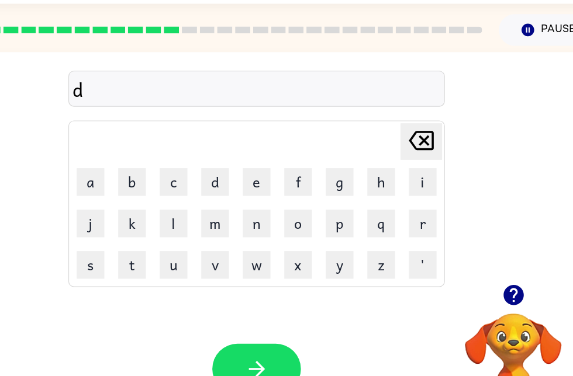
click at [497, 253] on icon "button" at bounding box center [505, 249] width 17 height 17
click at [207, 226] on button "u" at bounding box center [218, 224] width 23 height 23
click at [348, 195] on button "p" at bounding box center [359, 189] width 23 height 23
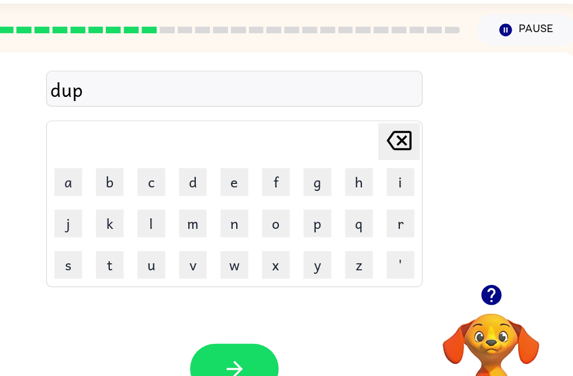
scroll to position [33, 6]
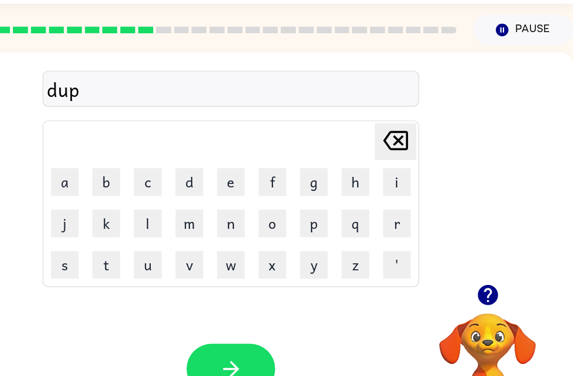
click at [132, 157] on button "a" at bounding box center [143, 154] width 23 height 23
click at [412, 179] on button "r" at bounding box center [423, 189] width 23 height 23
click at [237, 195] on button "m" at bounding box center [248, 189] width 23 height 23
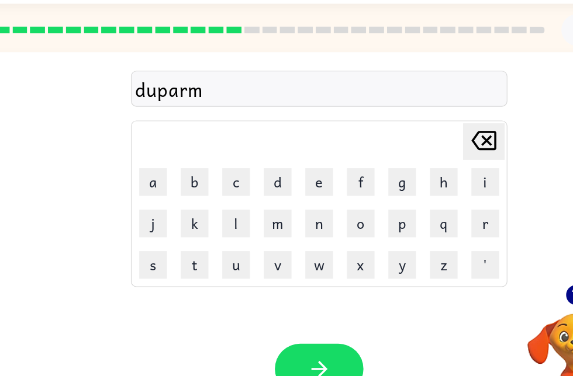
click at [0, 82] on div "duparm Delete Delete last character input a b c d e f g h i j k l m n o p q r s…" at bounding box center [283, 142] width 579 height 196
click at [167, 214] on button "t" at bounding box center [178, 224] width 23 height 23
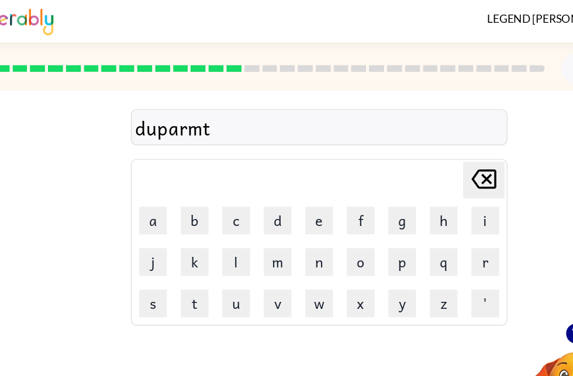
scroll to position [0, 6]
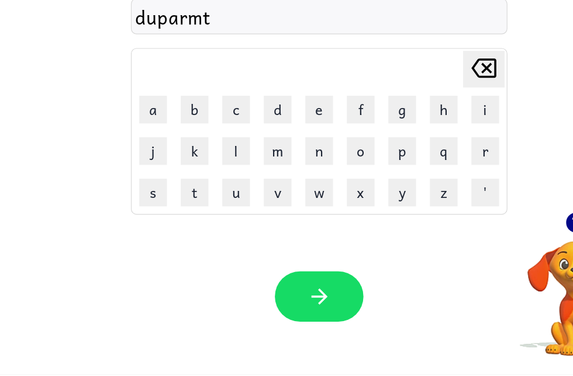
click at [295, 289] on button "button" at bounding box center [283, 310] width 75 height 43
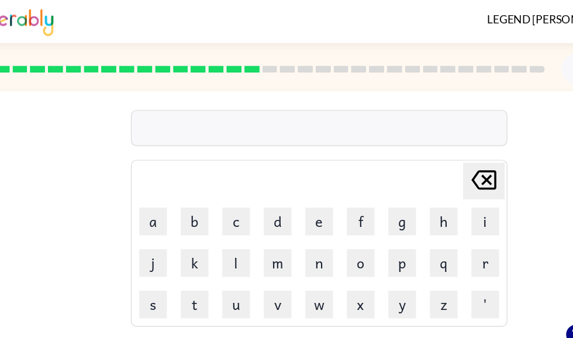
scroll to position [0, 0]
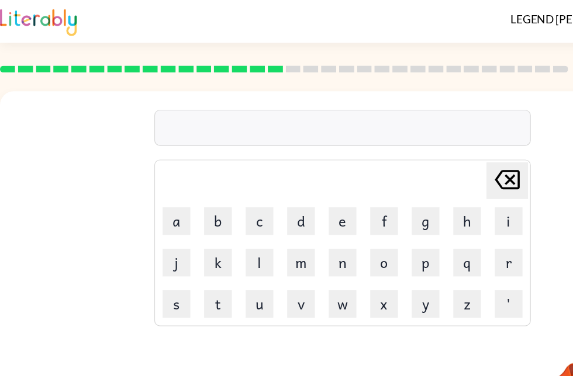
click at [133, 56] on div at bounding box center [240, 58] width 494 height 41
click at [345, 75] on div at bounding box center [240, 58] width 494 height 41
